Goal: Complete application form

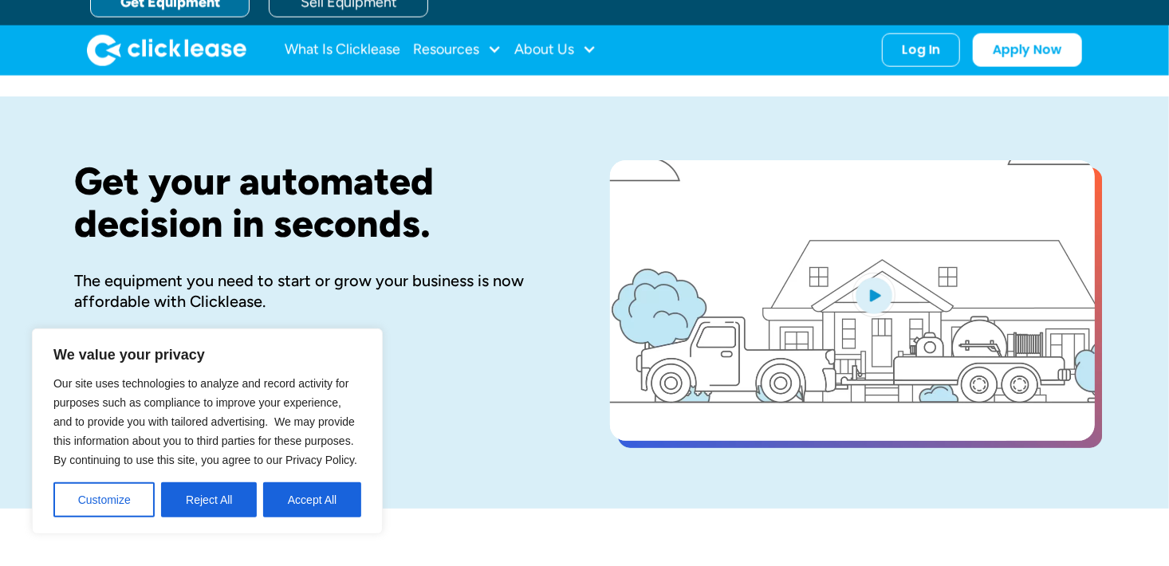
scroll to position [80, 0]
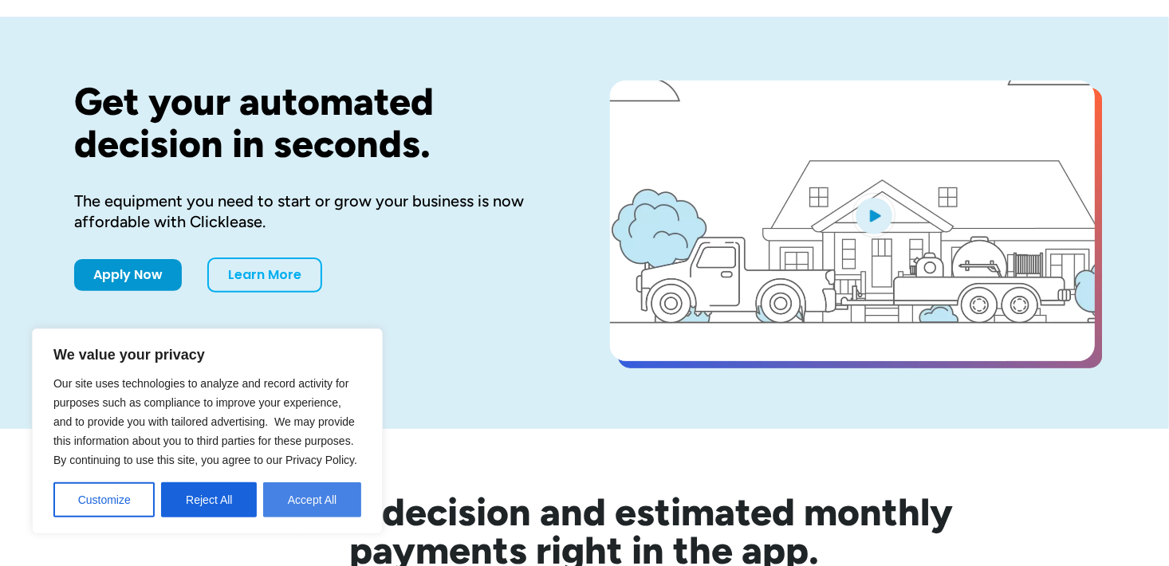
click at [309, 503] on button "Accept All" at bounding box center [312, 500] width 98 height 35
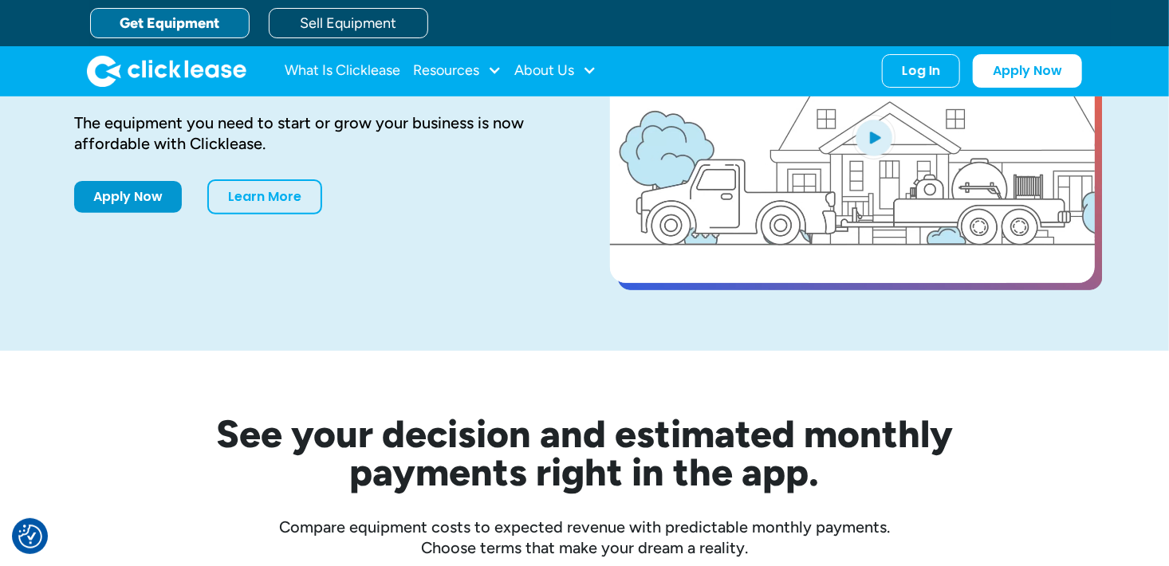
scroll to position [0, 0]
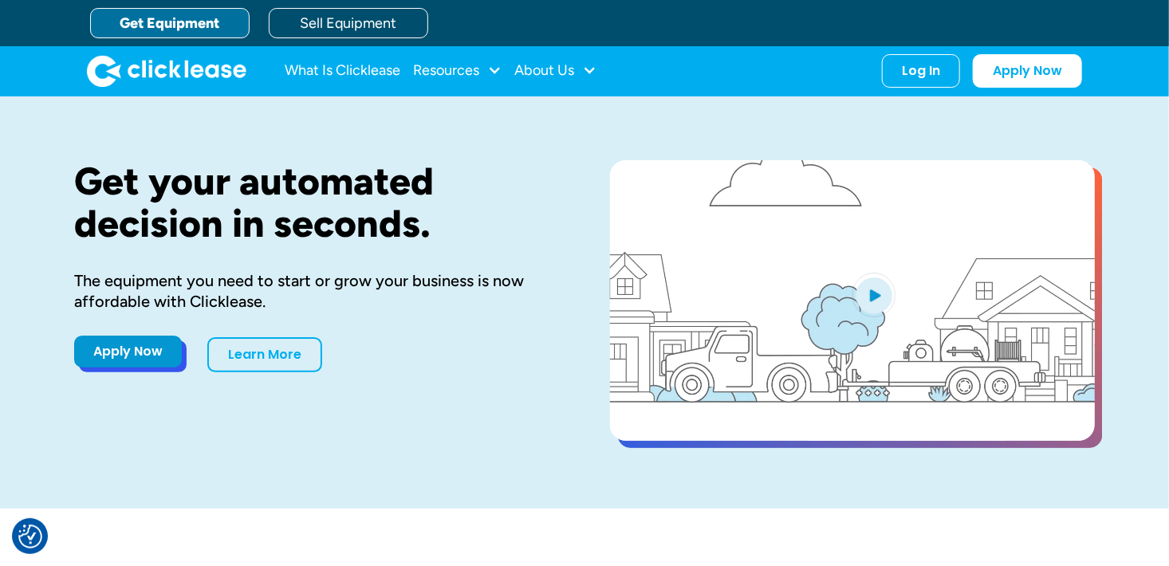
click at [128, 346] on link "Apply Now" at bounding box center [128, 352] width 108 height 32
